Goal: Information Seeking & Learning: Learn about a topic

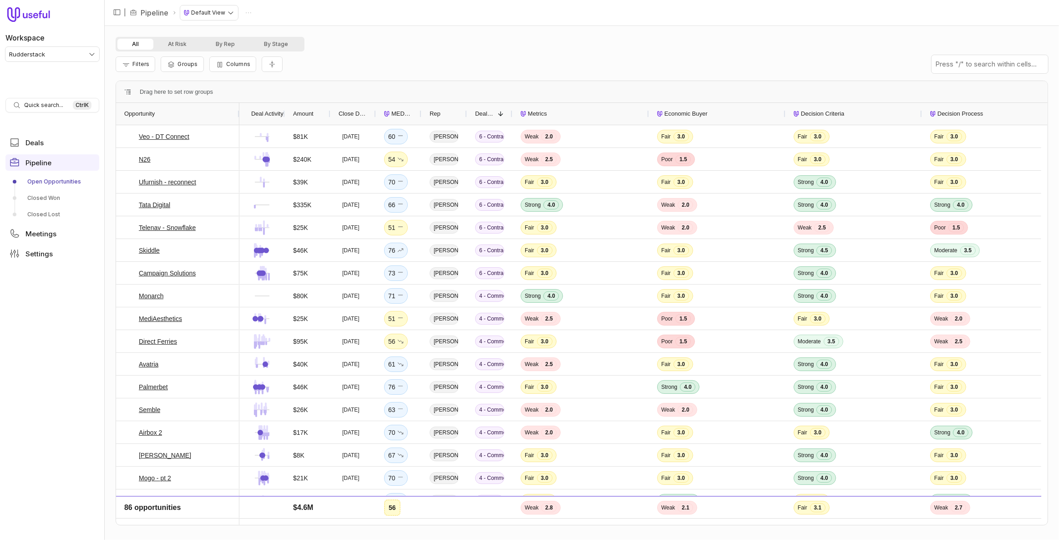
drag, startPoint x: 161, startPoint y: 114, endPoint x: 239, endPoint y: 123, distance: 78.4
click at [239, 123] on div at bounding box center [239, 114] width 4 height 22
click at [409, 116] on span "MEDDICC Score" at bounding box center [403, 113] width 22 height 11
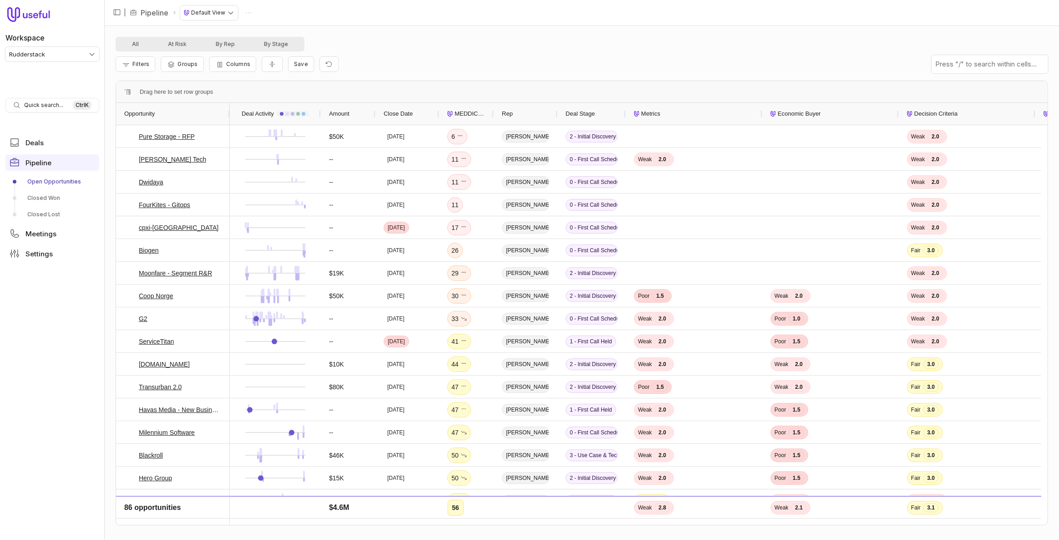
click at [409, 116] on span "Close Date" at bounding box center [398, 113] width 29 height 11
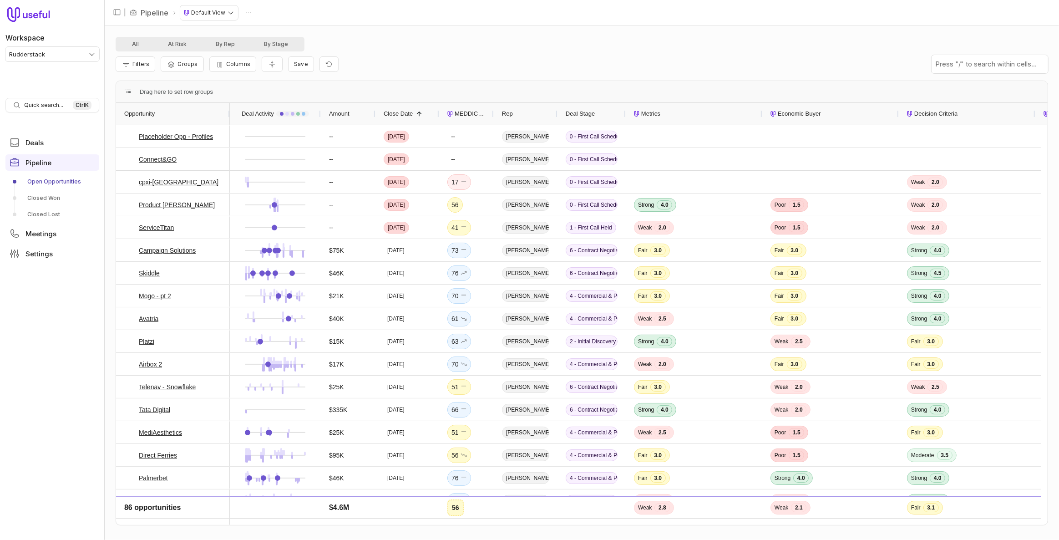
click at [409, 116] on span "Close Date" at bounding box center [398, 113] width 29 height 11
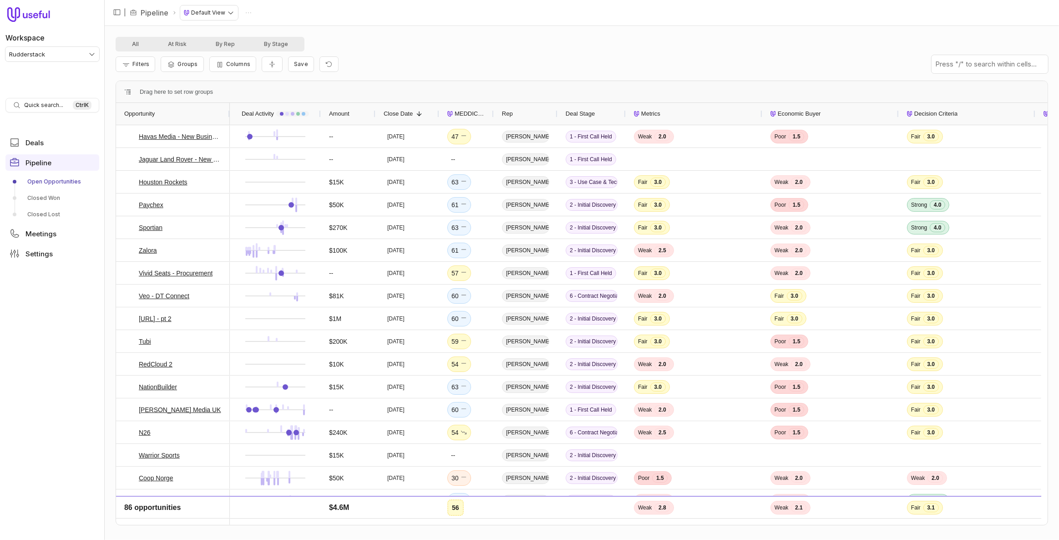
click at [463, 112] on span "MEDDICC Score" at bounding box center [470, 113] width 31 height 11
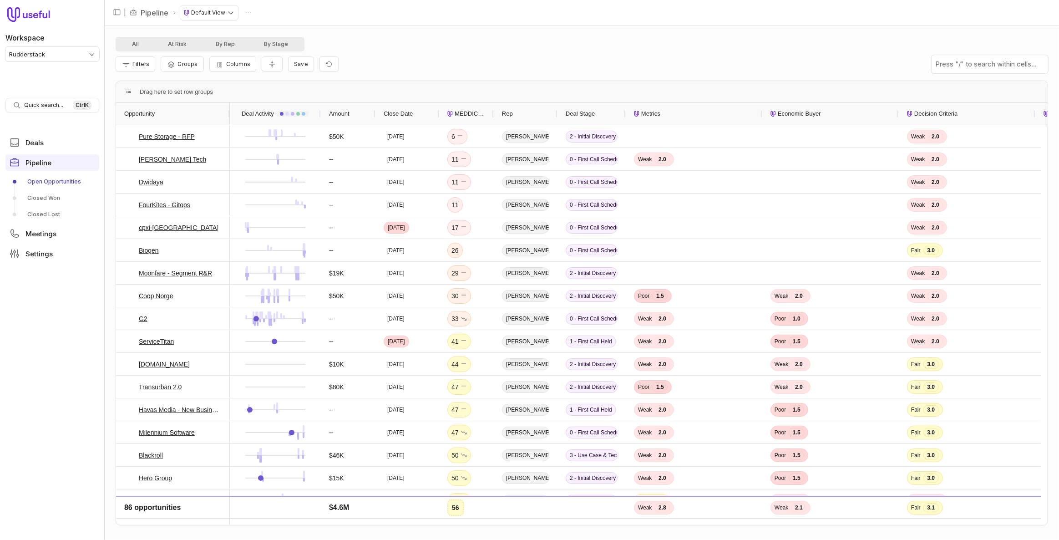
click at [463, 112] on span "MEDDICC Score" at bounding box center [470, 113] width 31 height 11
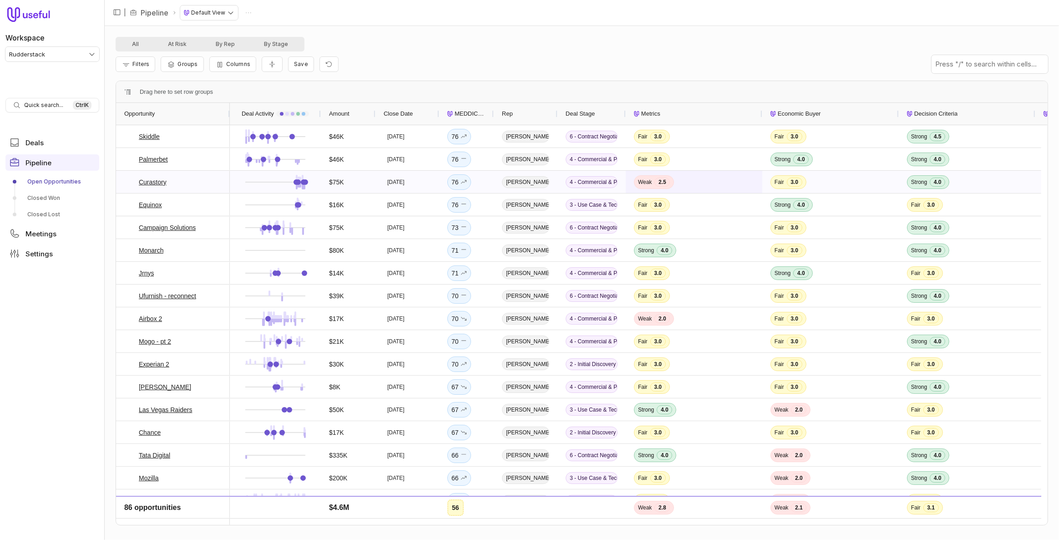
click at [654, 182] on div "Weak 2.5" at bounding box center [654, 182] width 40 height 14
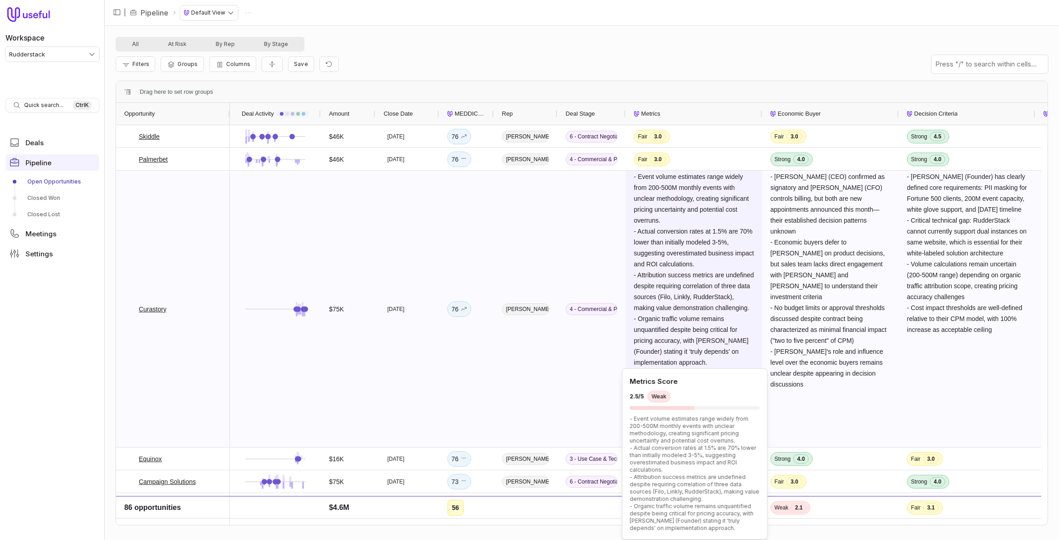
click at [683, 316] on span "- Event volume estimates range widely from 200-500M monthly events with unclear…" at bounding box center [695, 269] width 122 height 193
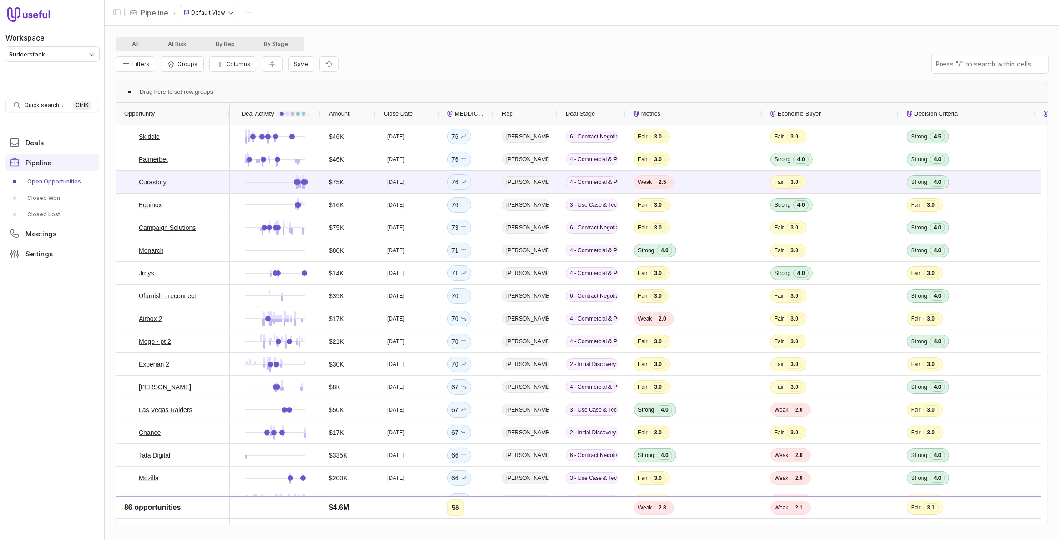
click at [352, 116] on div "Amount" at bounding box center [348, 113] width 38 height 17
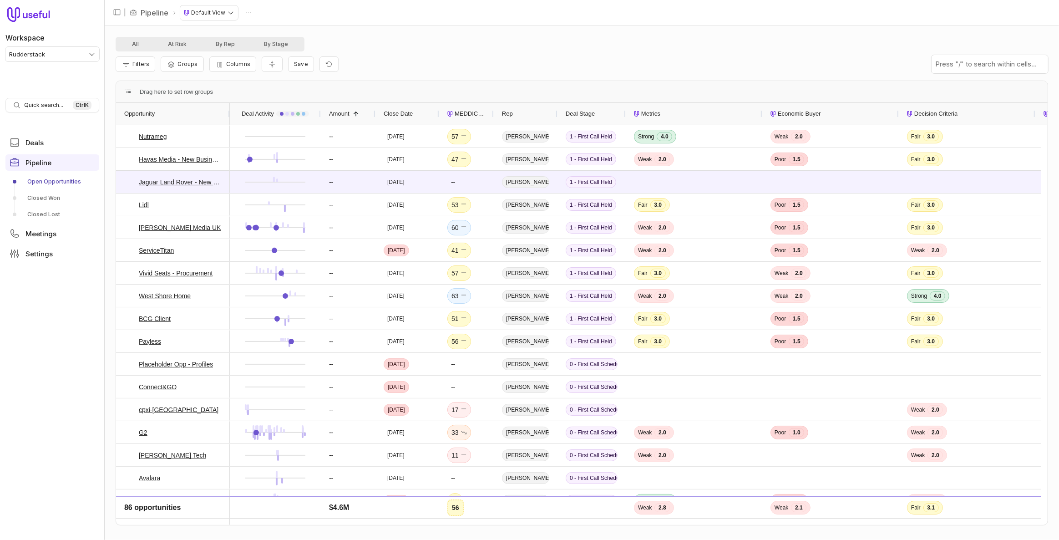
click at [352, 116] on span at bounding box center [355, 113] width 10 height 7
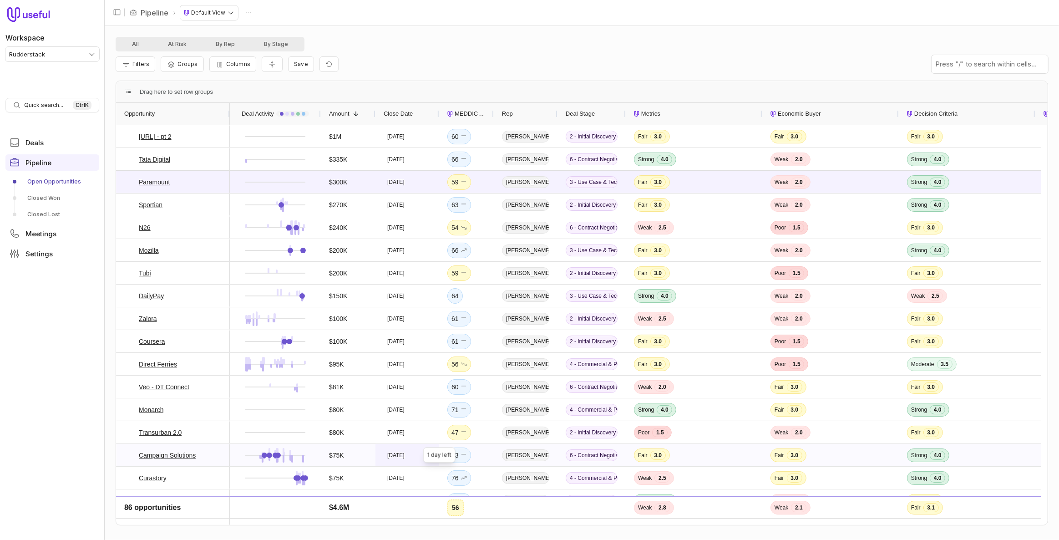
click at [408, 459] on span "[DATE]" at bounding box center [396, 455] width 25 height 11
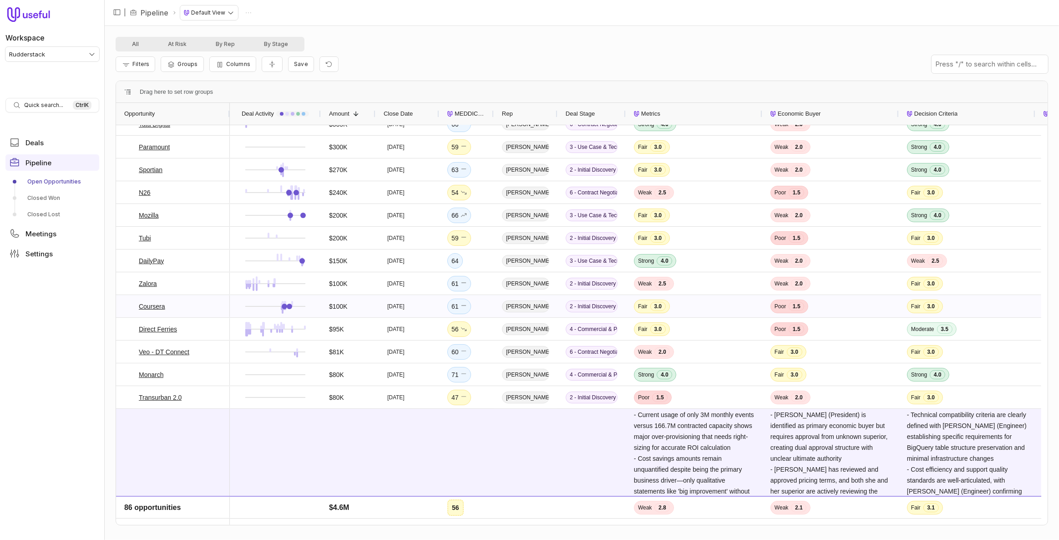
scroll to position [290, 0]
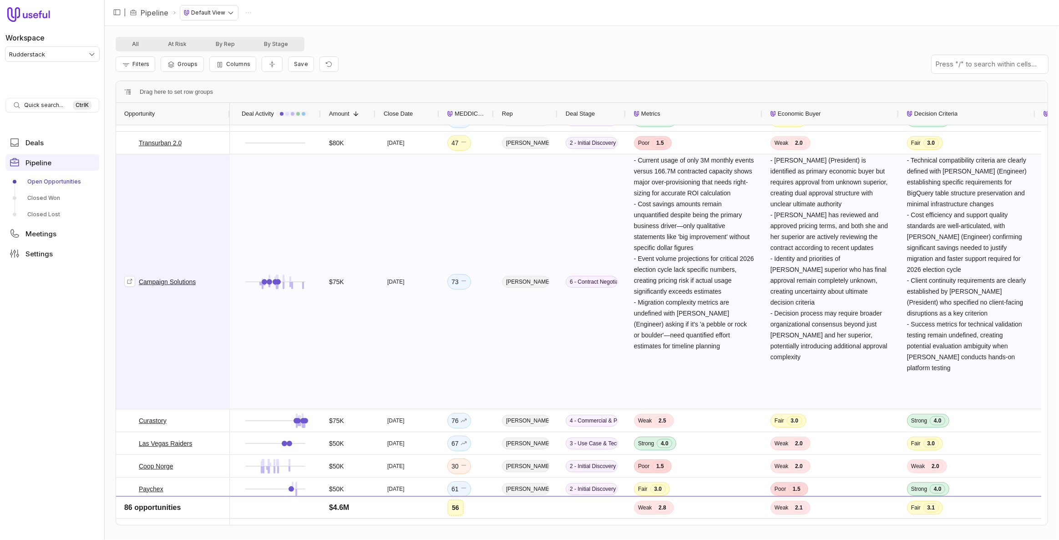
click at [159, 279] on link "Campaign Solutions" at bounding box center [167, 281] width 57 height 11
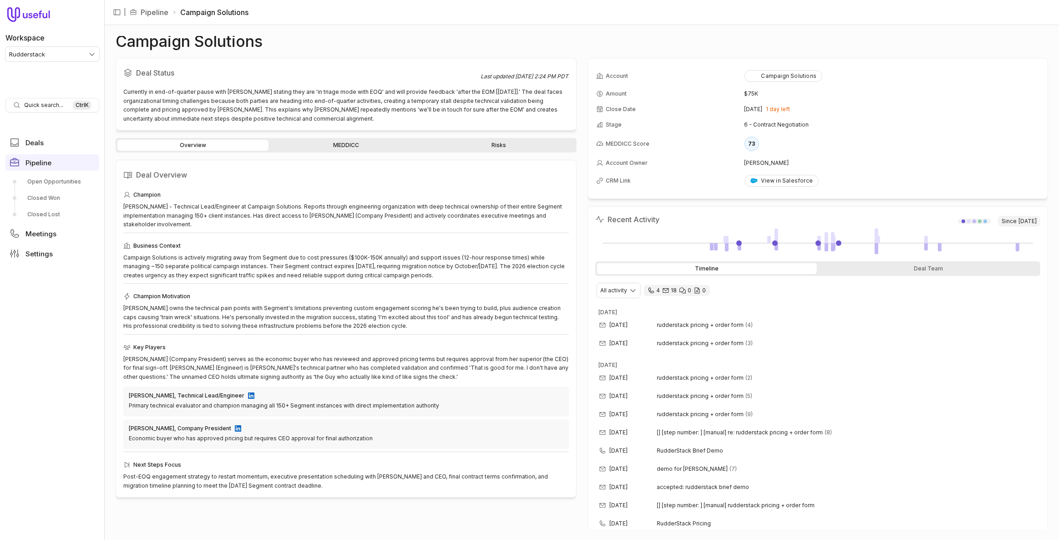
click at [326, 140] on link "MEDDICC" at bounding box center [345, 145] width 151 height 11
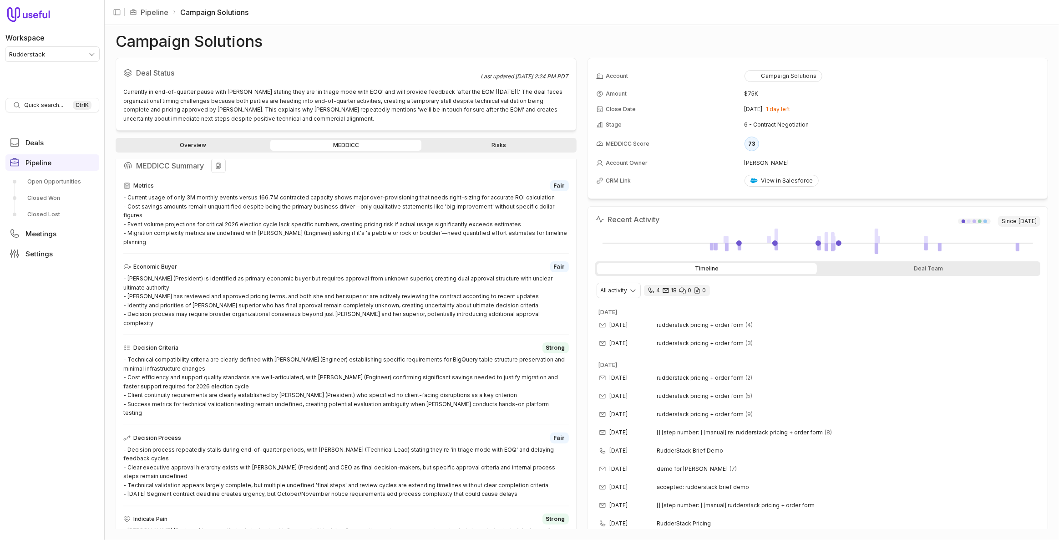
scroll to position [248, 0]
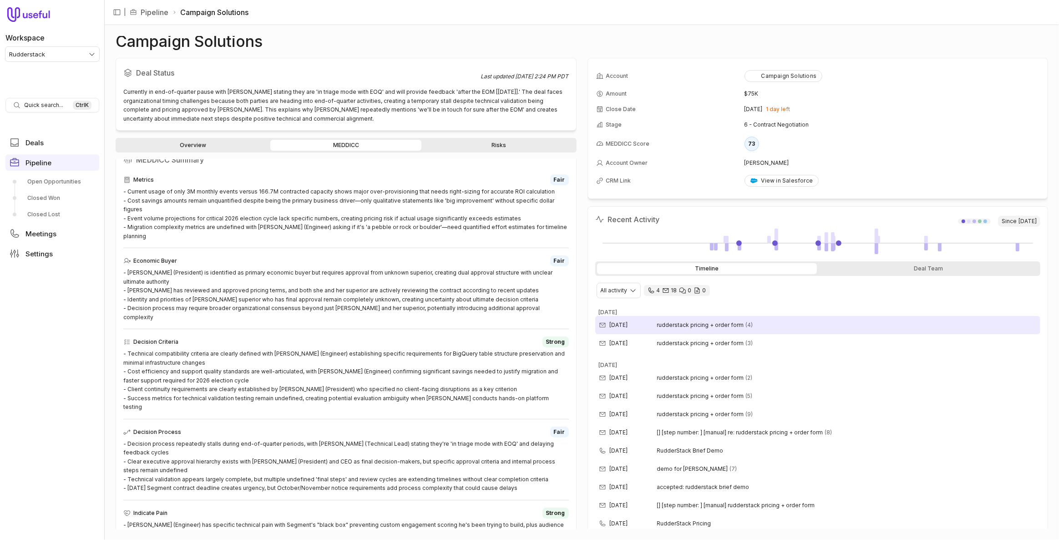
click at [744, 327] on div "[DATE] rudderstack pricing + order form (4)" at bounding box center [819, 325] width 446 height 18
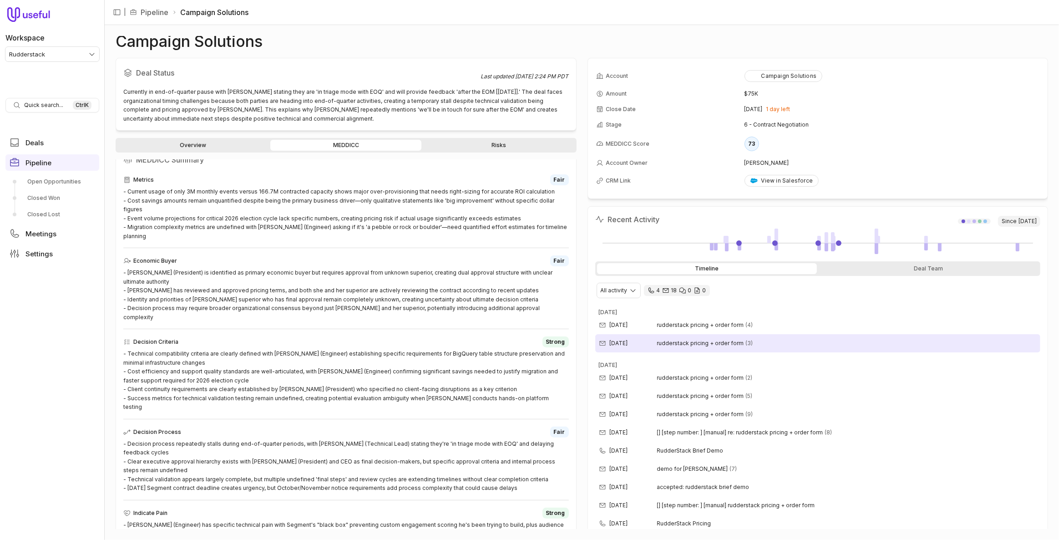
click at [739, 340] on span "rudderstack pricing + order form" at bounding box center [700, 343] width 87 height 7
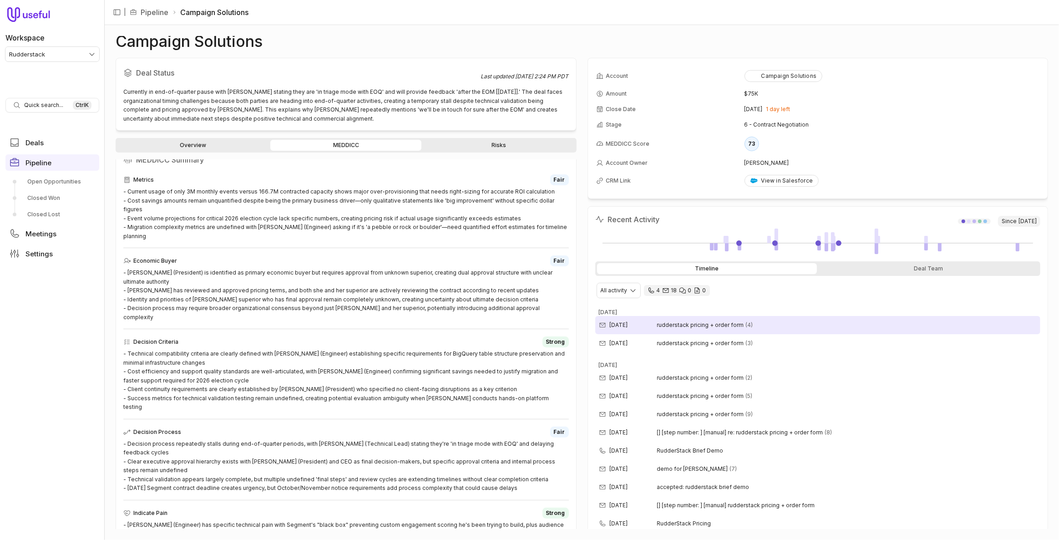
click at [747, 322] on span "(4)" at bounding box center [749, 324] width 7 height 7
